Goal: Information Seeking & Learning: Learn about a topic

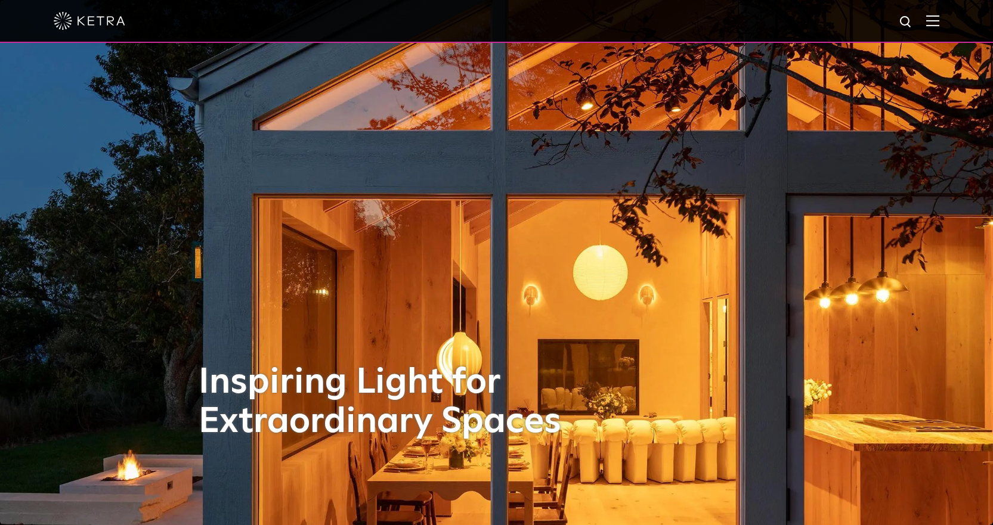
click at [939, 17] on img at bounding box center [932, 20] width 13 height 11
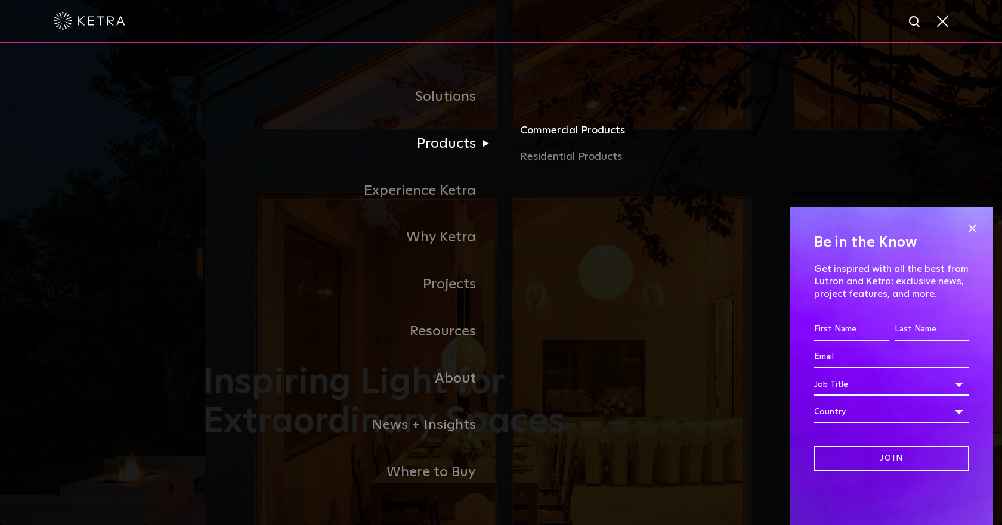
click at [566, 131] on link "Commercial Products" at bounding box center [659, 135] width 279 height 26
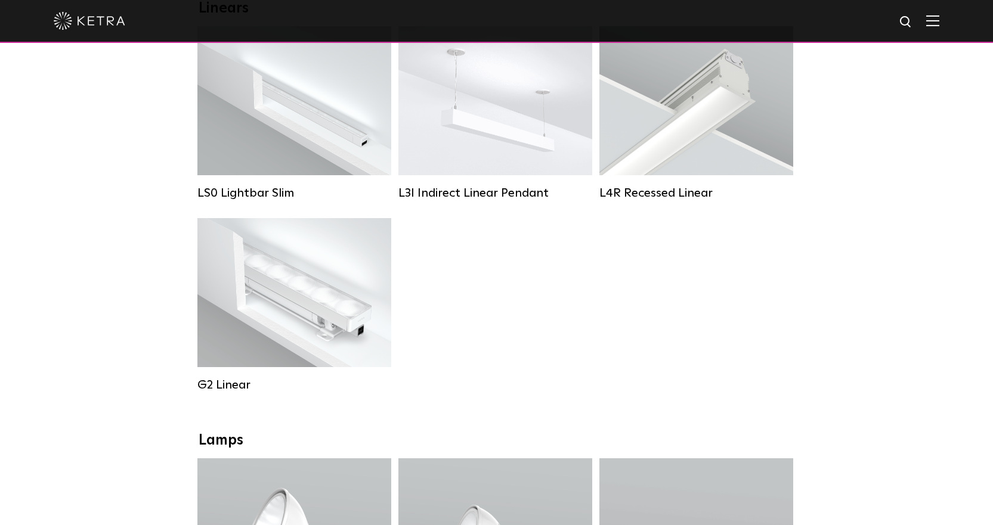
scroll to position [417, 0]
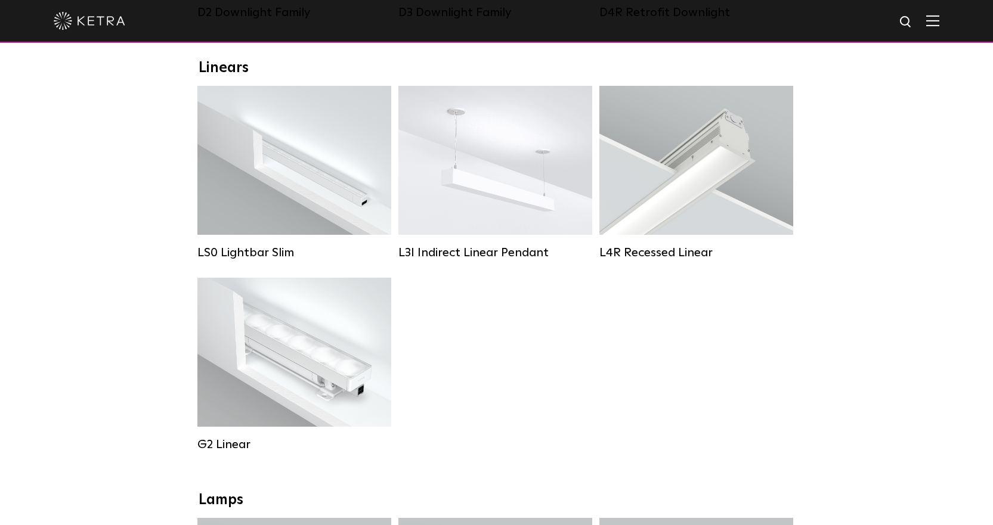
drag, startPoint x: 560, startPoint y: 235, endPoint x: 491, endPoint y: 379, distance: 158.9
click at [491, 379] on div "LS0 Lightbar Slim Lumen Output: 200 / 350 Colors: White / Black Control: X96 Co…" at bounding box center [496, 278] width 605 height 384
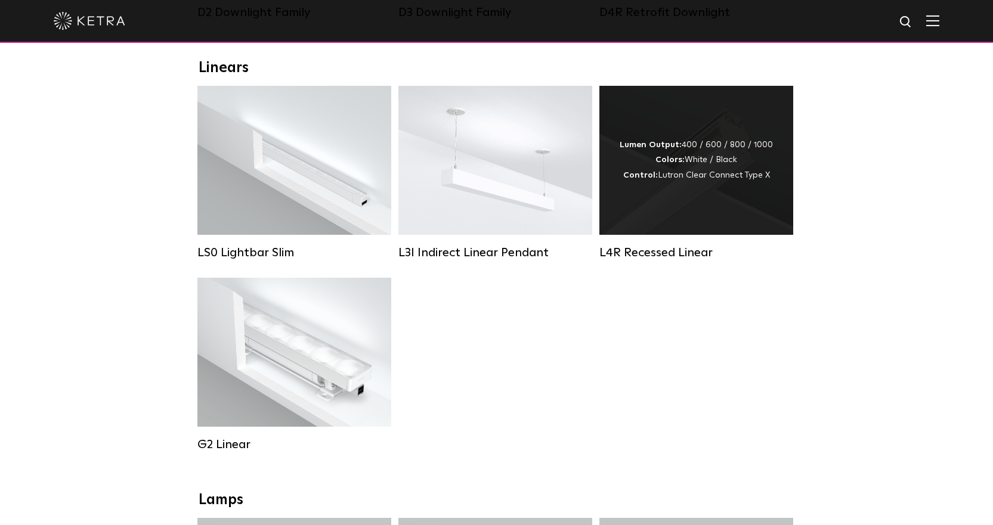
click at [698, 207] on div "Lumen Output: 400 / 600 / 800 / 1000 Colors: White / Black Control: Lutron Clea…" at bounding box center [696, 160] width 194 height 149
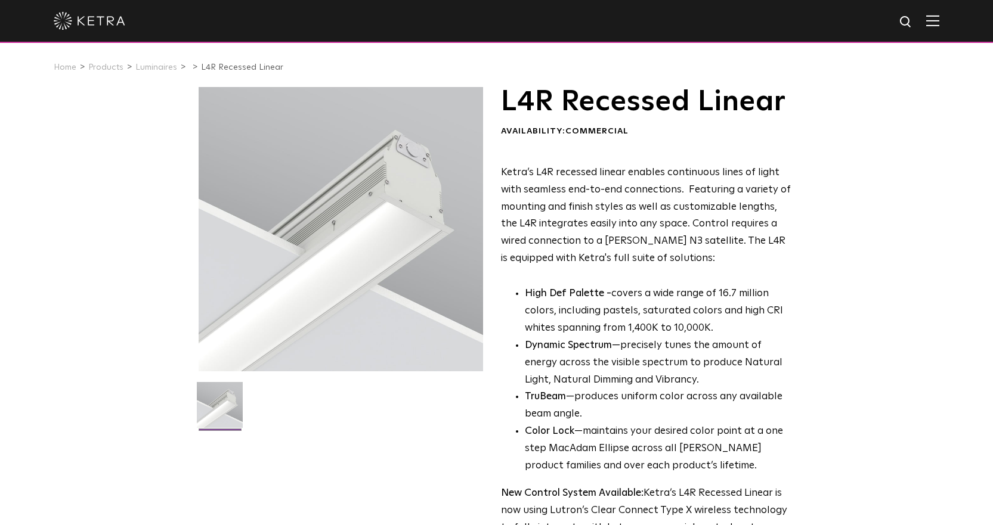
drag, startPoint x: 304, startPoint y: 227, endPoint x: 253, endPoint y: 281, distance: 74.6
click at [253, 281] on div at bounding box center [341, 229] width 284 height 284
click at [259, 278] on div at bounding box center [341, 229] width 284 height 284
drag, startPoint x: 300, startPoint y: 311, endPoint x: 264, endPoint y: 346, distance: 50.2
click at [264, 346] on div at bounding box center [341, 229] width 284 height 284
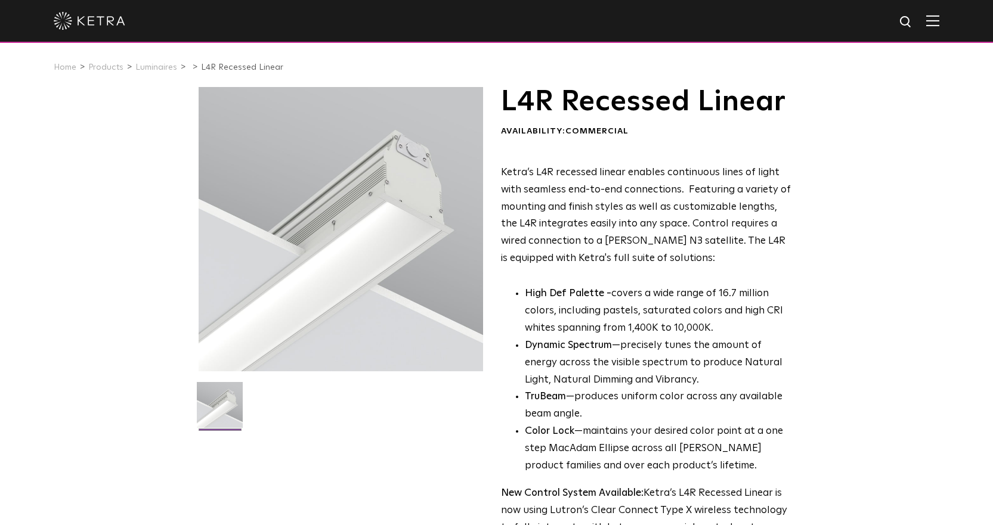
click at [102, 318] on div "L4R Recessed Linear Availability: Commercial Ketra’s L4R recessed linear enable…" at bounding box center [496, 386] width 993 height 598
click at [150, 71] on link "Luminaires" at bounding box center [156, 67] width 42 height 8
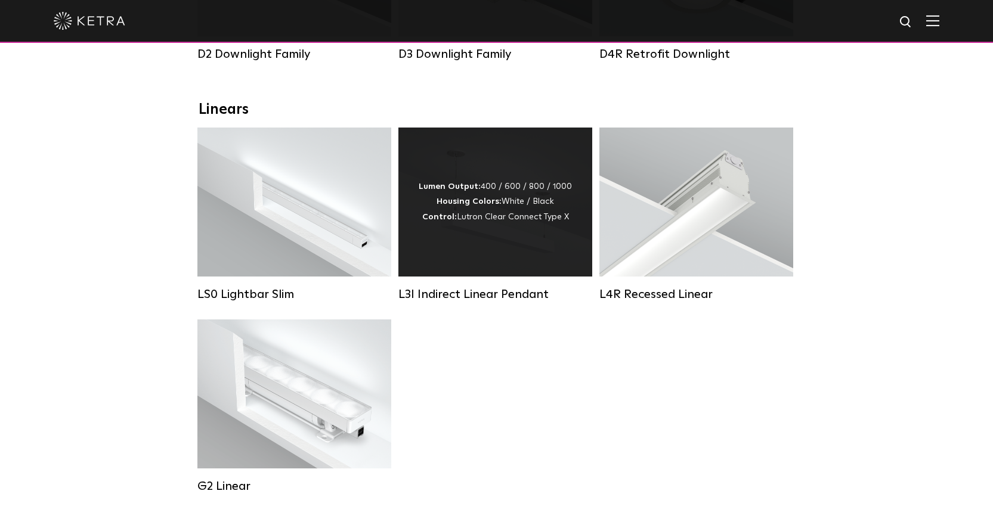
scroll to position [417, 0]
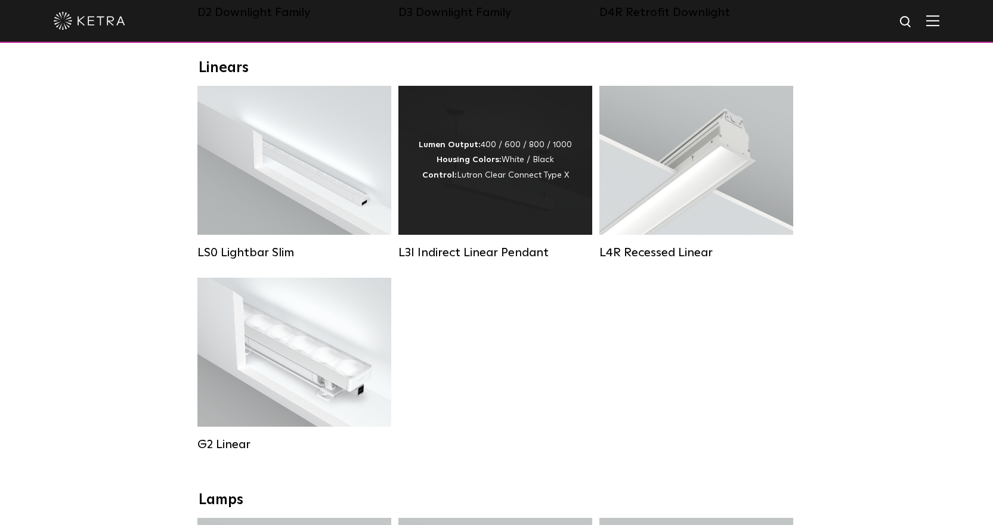
click at [559, 215] on div "Lumen Output: 400 / 600 / 800 / 1000 Housing Colors: White / Black Control: Lut…" at bounding box center [495, 160] width 194 height 149
